Goal: Transaction & Acquisition: Purchase product/service

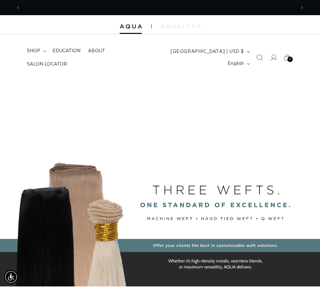
scroll to position [0, 551]
click at [41, 49] on summary "shop" at bounding box center [36, 50] width 26 height 13
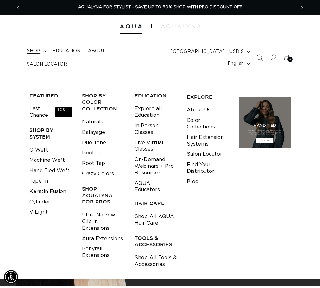
click at [92, 238] on link "Aura Extensions" at bounding box center [102, 239] width 41 height 10
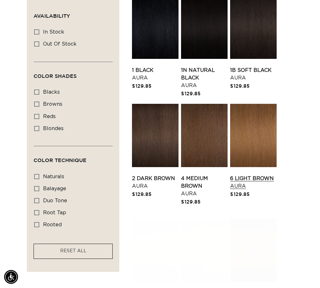
scroll to position [0, 275]
click at [273, 190] on link "6 Light [PERSON_NAME]" at bounding box center [253, 182] width 47 height 15
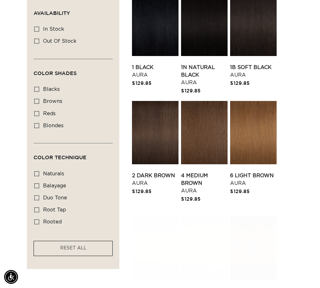
scroll to position [0, 551]
click at [267, 79] on link "1B Soft Black Aura" at bounding box center [253, 71] width 47 height 15
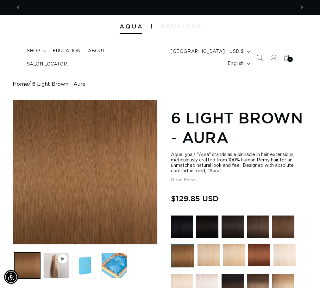
scroll to position [32, 0]
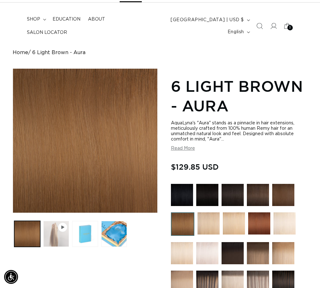
click at [64, 223] on button "Play video 1 in gallery view" at bounding box center [56, 234] width 26 height 26
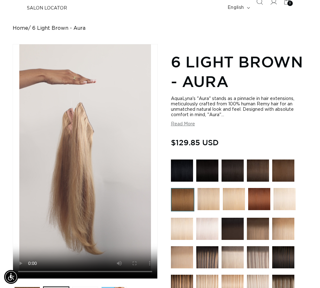
scroll to position [127, 0]
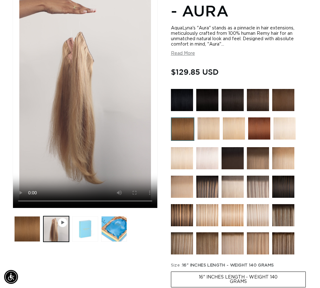
click at [86, 221] on button "Load image 2 in gallery view" at bounding box center [85, 229] width 26 height 26
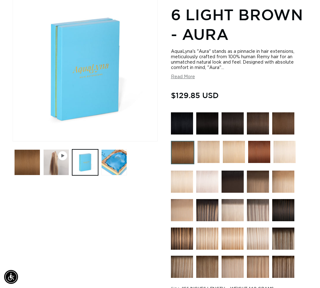
scroll to position [100, 0]
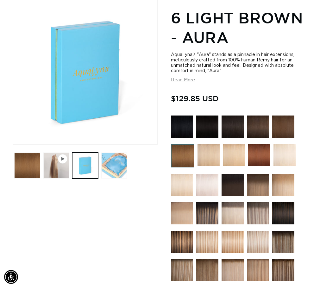
click at [117, 160] on button "Load image 3 in gallery view" at bounding box center [114, 166] width 26 height 26
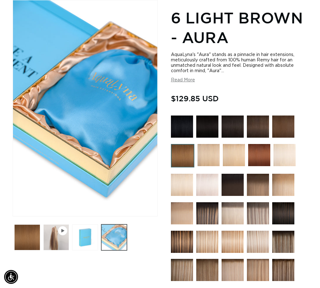
scroll to position [0, 275]
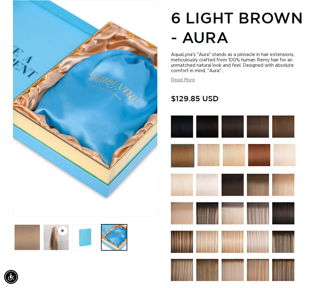
click at [30, 225] on button "Load image 1 in gallery view" at bounding box center [27, 238] width 26 height 26
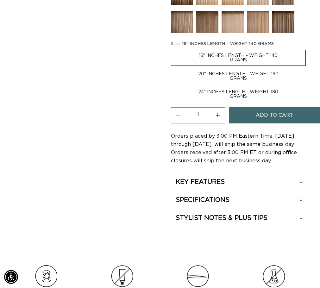
scroll to position [0, 551]
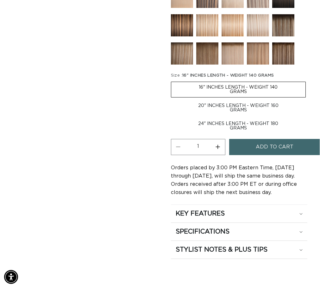
scroll to position [0, 275]
click at [234, 116] on label "20" INCHES LENGTH - WEIGHT 160 GRAMS Variant sold out or unavailable" at bounding box center [238, 107] width 135 height 15
click at [309, 81] on input "20" INCHES LENGTH - WEIGHT 160 GRAMS Variant sold out or unavailable" at bounding box center [309, 80] width 0 height 0
radio input "true"
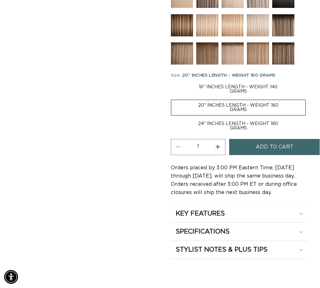
click at [292, 155] on button "Add to cart" at bounding box center [274, 147] width 91 height 16
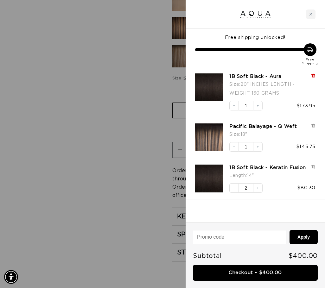
click at [312, 77] on icon at bounding box center [313, 75] width 3 height 3
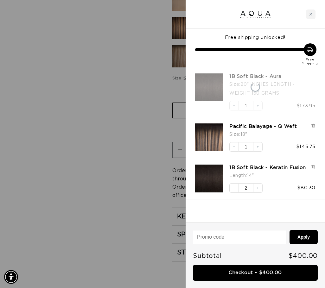
scroll to position [0, 280]
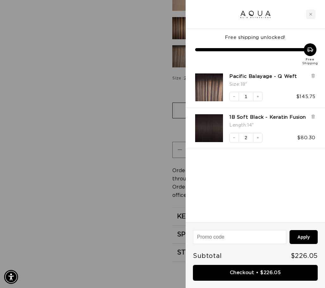
click at [151, 137] on div at bounding box center [162, 144] width 325 height 288
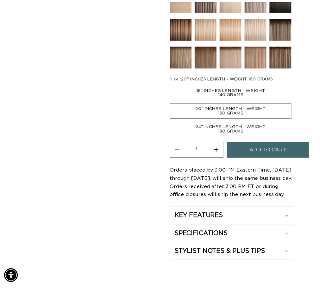
scroll to position [0, 275]
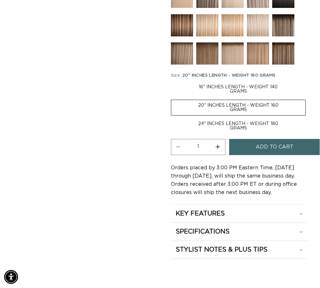
click at [244, 134] on label "24" INCHES LENGTH - WEIGHT 180 GRAMS Variant sold out or unavailable" at bounding box center [238, 126] width 135 height 15
click at [309, 99] on input "24" INCHES LENGTH - WEIGHT 180 GRAMS Variant sold out or unavailable" at bounding box center [309, 99] width 0 height 0
radio input "true"
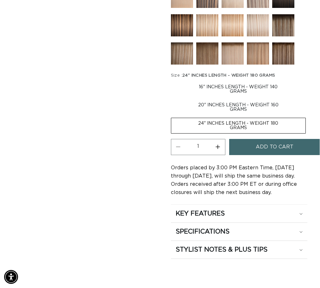
click at [269, 155] on span "Add to cart" at bounding box center [275, 147] width 38 height 16
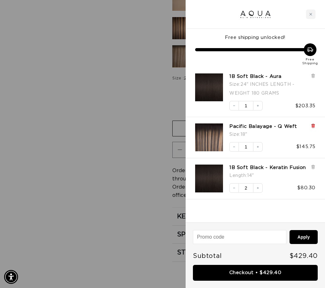
click at [312, 127] on icon at bounding box center [313, 126] width 3 height 3
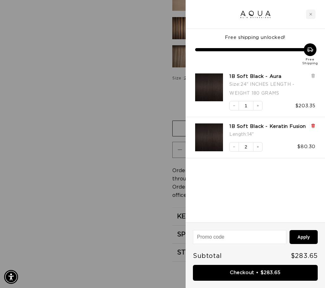
scroll to position [0, 280]
click at [312, 128] on icon at bounding box center [313, 126] width 5 height 5
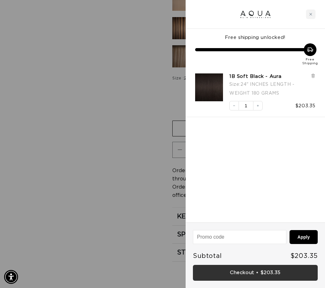
click at [253, 272] on link "Checkout • $203.35" at bounding box center [255, 273] width 125 height 16
